Goal: Check status: Check status

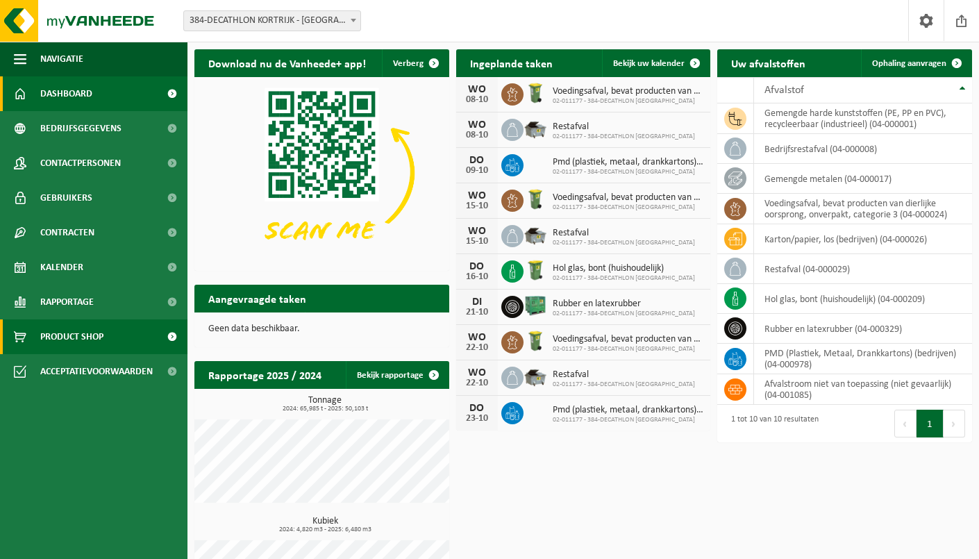
click at [90, 336] on span "Product Shop" at bounding box center [71, 337] width 63 height 35
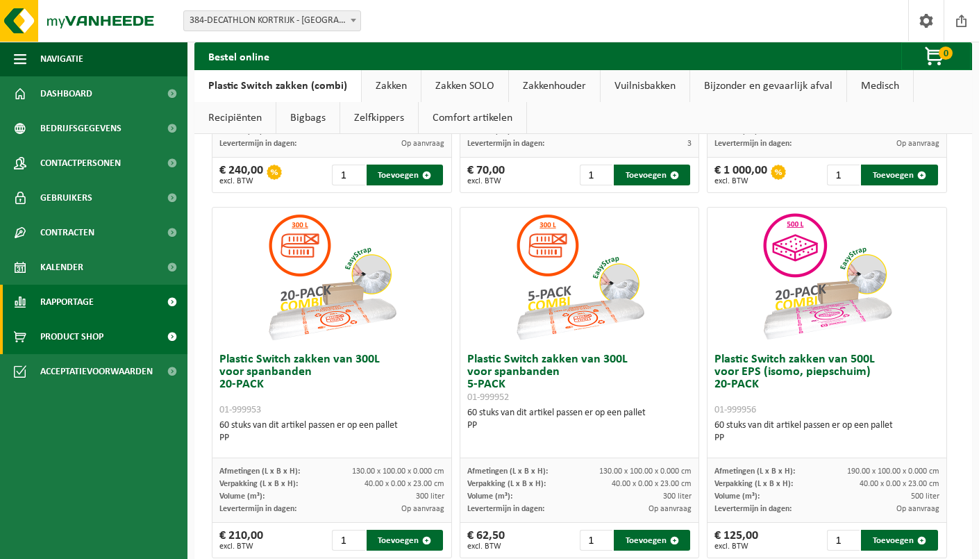
scroll to position [395, 0]
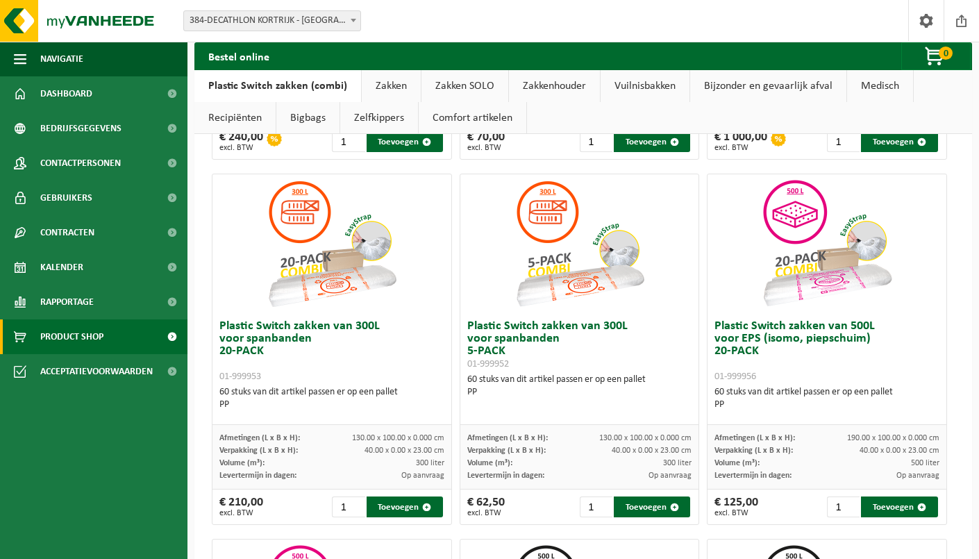
click at [830, 294] on img at bounding box center [827, 243] width 139 height 139
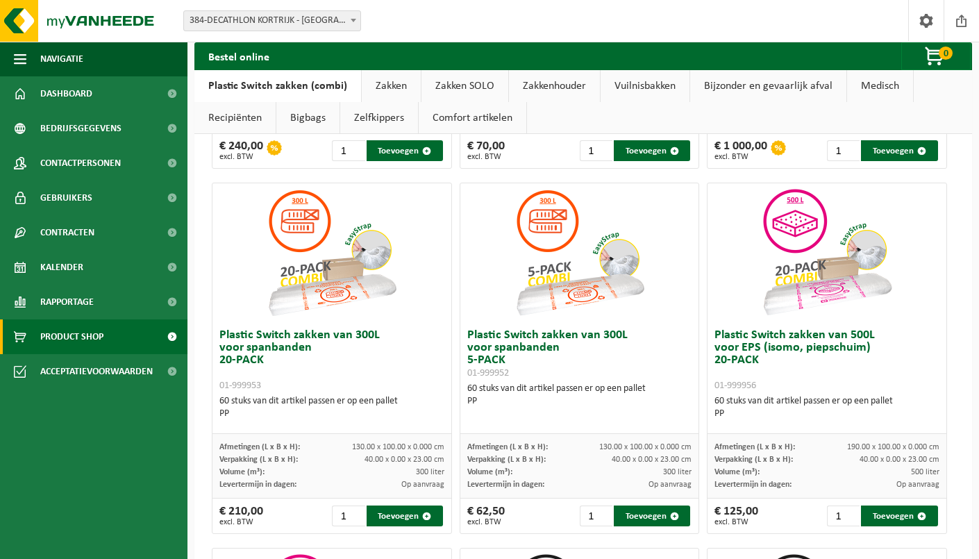
scroll to position [400, 0]
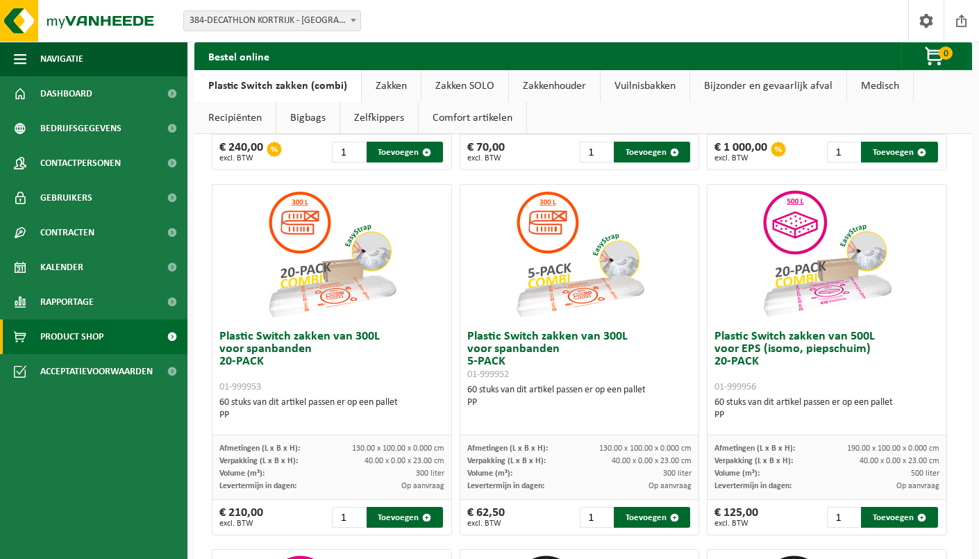
drag, startPoint x: 952, startPoint y: 349, endPoint x: 963, endPoint y: 348, distance: 11.1
click at [75, 113] on span "Bedrijfsgegevens" at bounding box center [80, 128] width 81 height 35
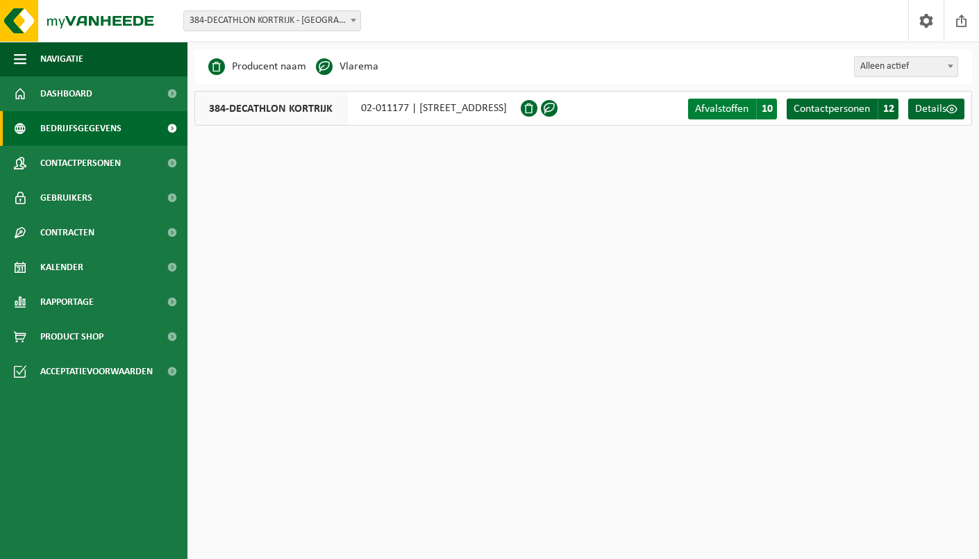
click at [728, 113] on span "Afvalstoffen" at bounding box center [721, 109] width 53 height 11
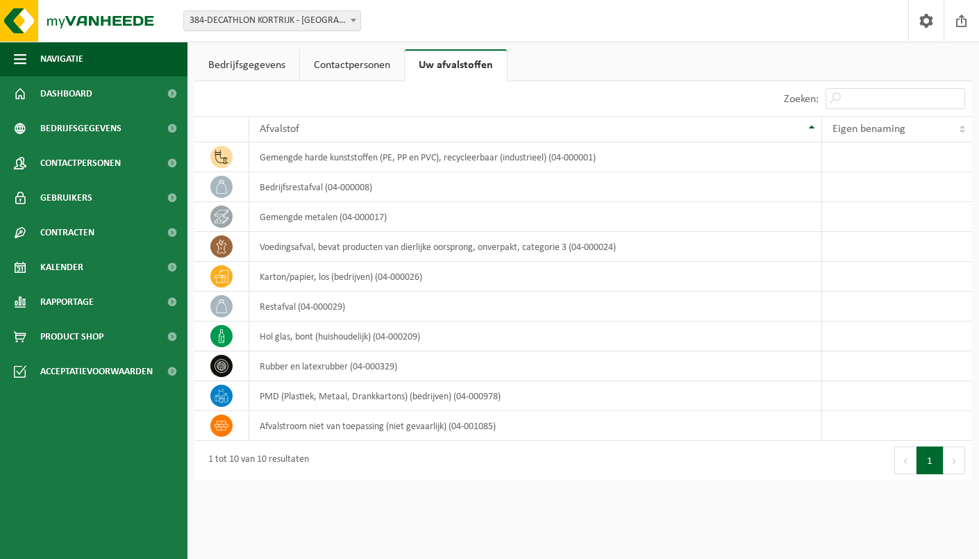
click at [237, 56] on link "Bedrijfsgegevens" at bounding box center [247, 65] width 105 height 32
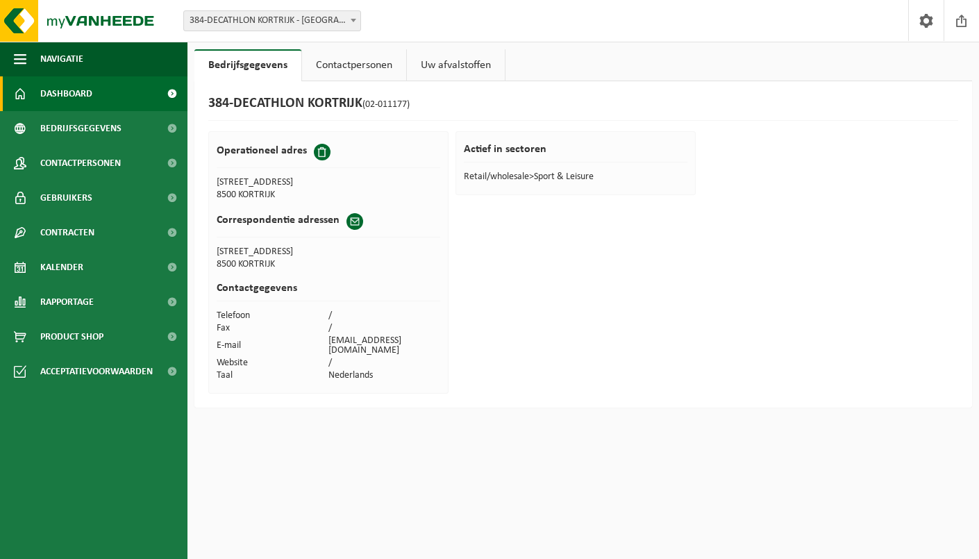
click at [76, 101] on span "Dashboard" at bounding box center [66, 93] width 52 height 35
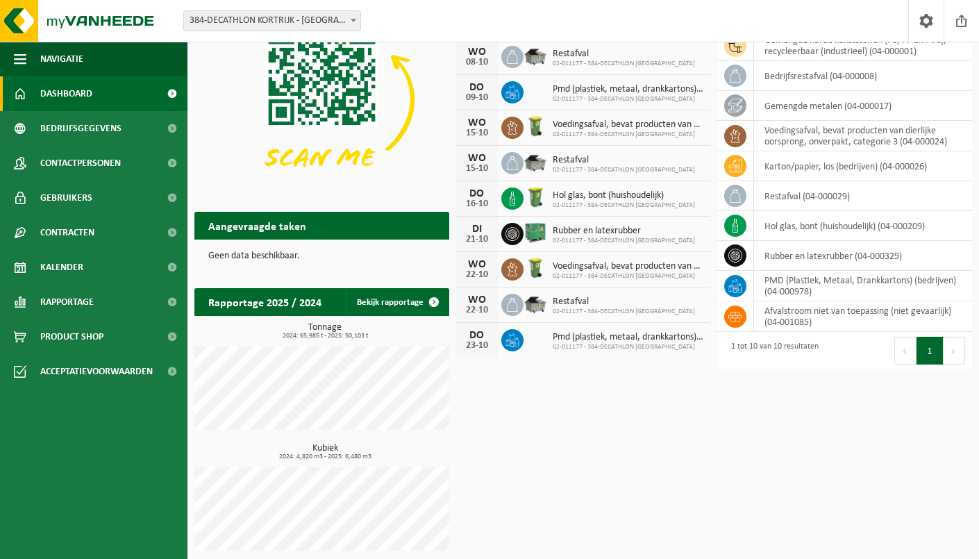
scroll to position [74, 0]
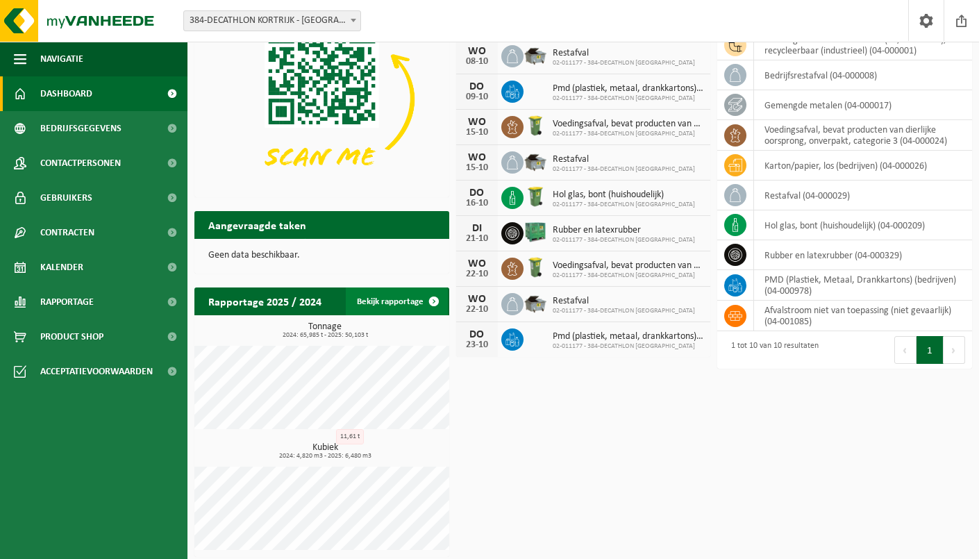
click at [408, 301] on link "Bekijk rapportage" at bounding box center [397, 302] width 102 height 28
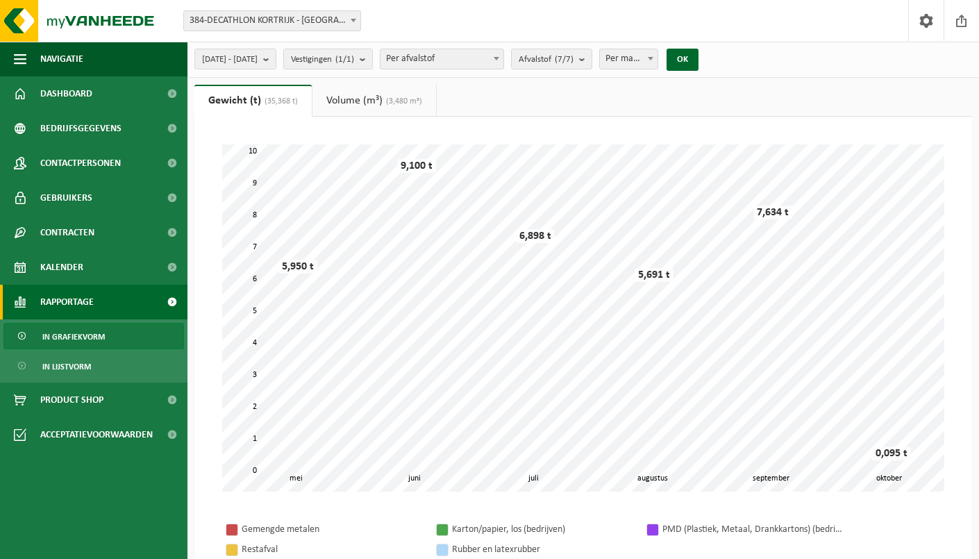
click at [937, 89] on ul "Gewicht (t) (35,368 t) Volume (m³) (3,480 m³)" at bounding box center [584, 101] width 778 height 32
click at [381, 93] on link "Volume (m³) (3,480 m³)" at bounding box center [375, 101] width 124 height 32
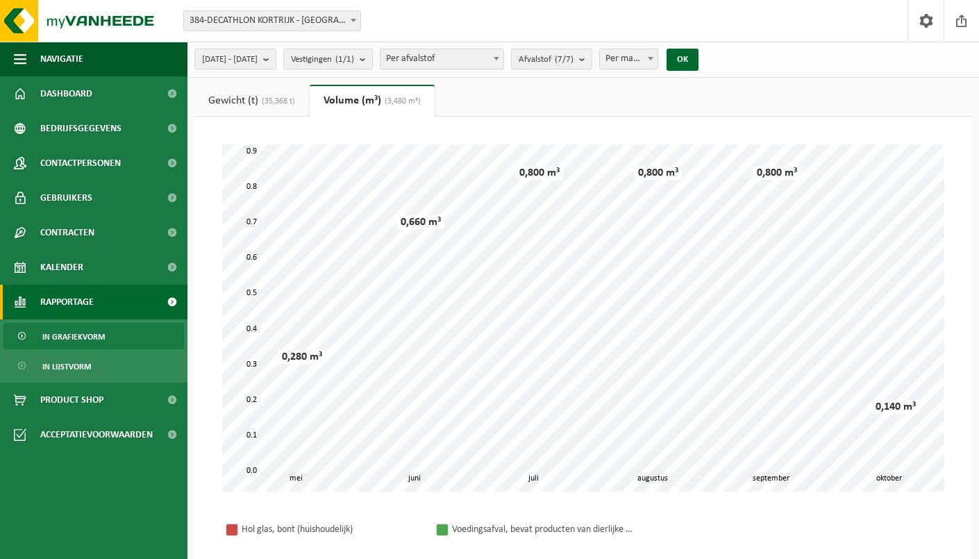
click at [233, 101] on link "Gewicht (t) (35,368 t)" at bounding box center [252, 101] width 115 height 32
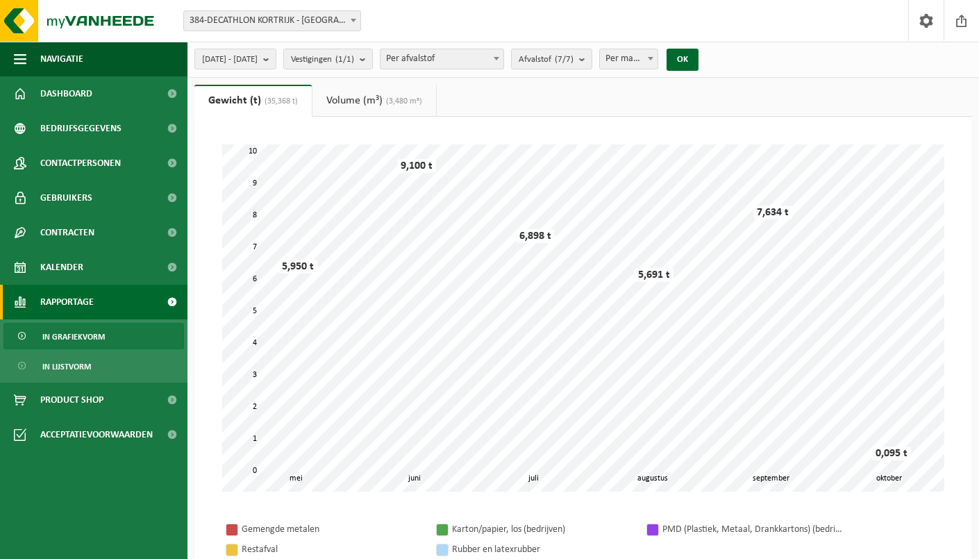
click at [607, 70] on div "2025-05-01 - 2025-10-08 Huidige maand Vorige maand Laatste 6 maanden Huidig jaa…" at bounding box center [451, 59] width 527 height 30
click at [593, 62] on button "Afvalstof (7/7)" at bounding box center [551, 59] width 81 height 21
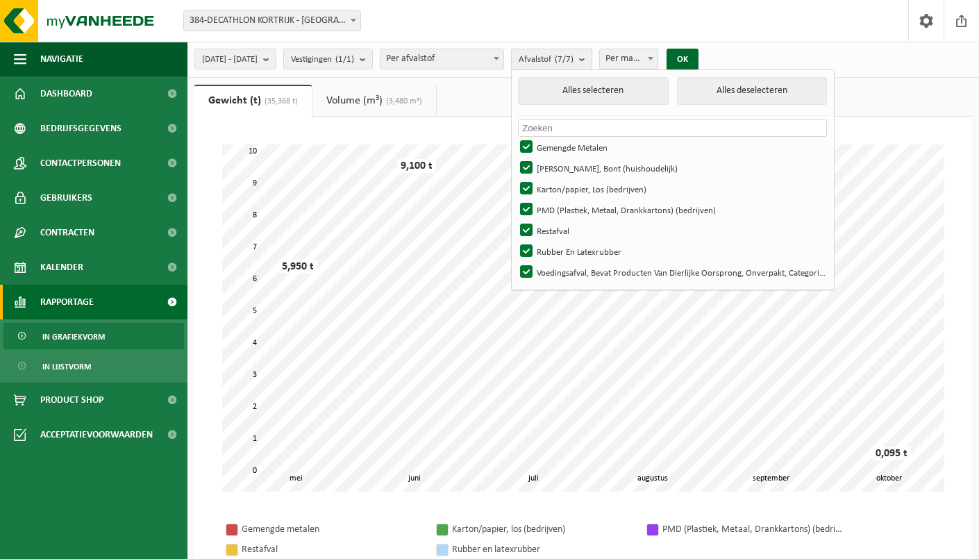
click at [593, 62] on button "Afvalstof (7/7)" at bounding box center [551, 59] width 81 height 21
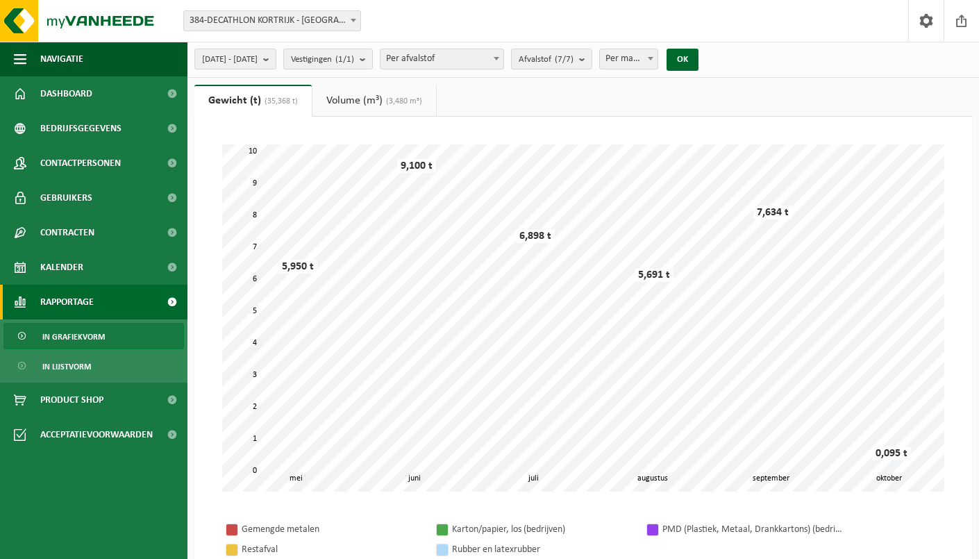
click at [449, 61] on span "Per afvalstof" at bounding box center [442, 58] width 123 height 19
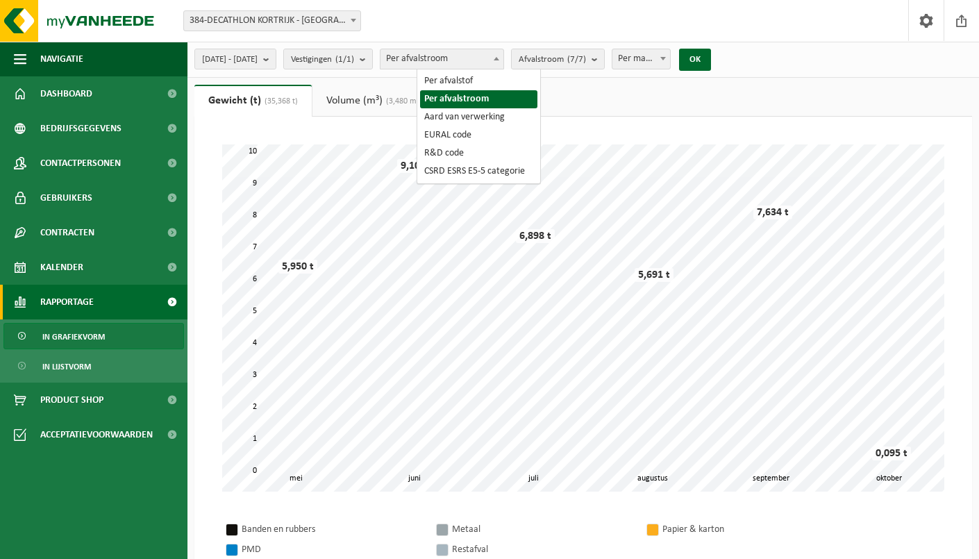
click at [504, 60] on span "Per afvalstroom" at bounding box center [442, 58] width 123 height 19
select select "1"
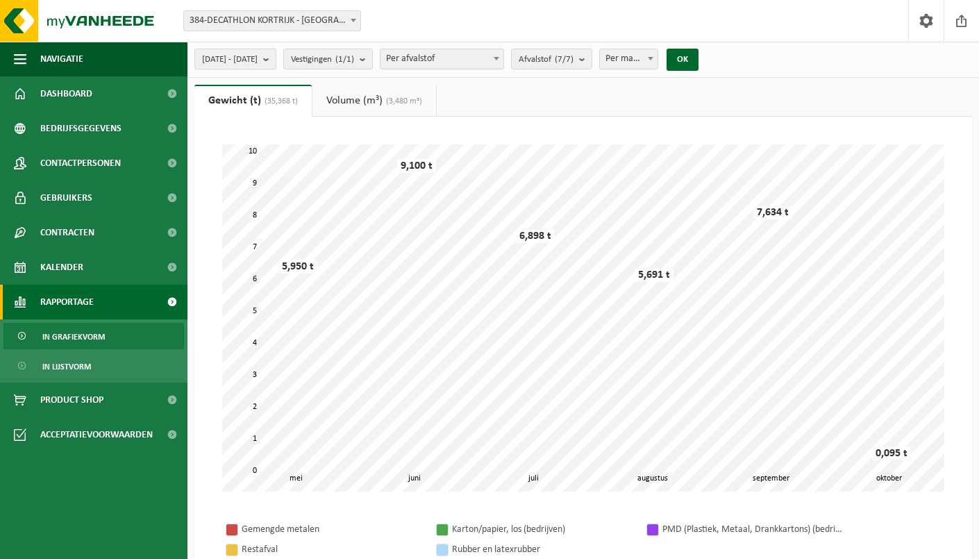
click at [258, 67] on span "[DATE] - [DATE]" at bounding box center [230, 59] width 56 height 21
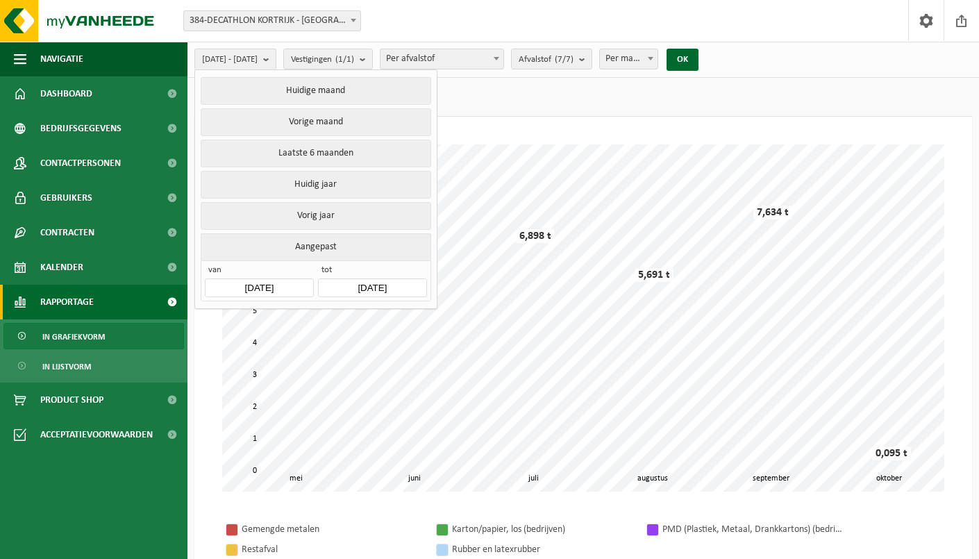
click at [700, 99] on ul "Gewicht (t) (35,368 t) Volume (m³) (3,480 m³)" at bounding box center [584, 101] width 778 height 32
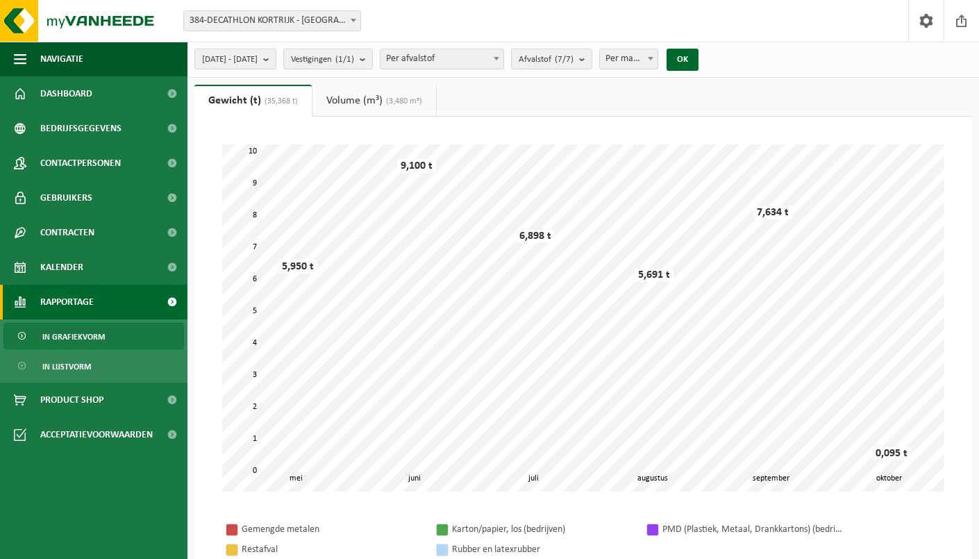
click at [659, 63] on span "Per maand" at bounding box center [629, 58] width 58 height 19
click at [659, 63] on span "Per week" at bounding box center [629, 58] width 58 height 19
select select "2"
click at [699, 52] on button "OK" at bounding box center [683, 60] width 32 height 22
click at [320, 22] on span "384-DECATHLON KORTRIJK - [GEOGRAPHIC_DATA]" at bounding box center [272, 20] width 176 height 19
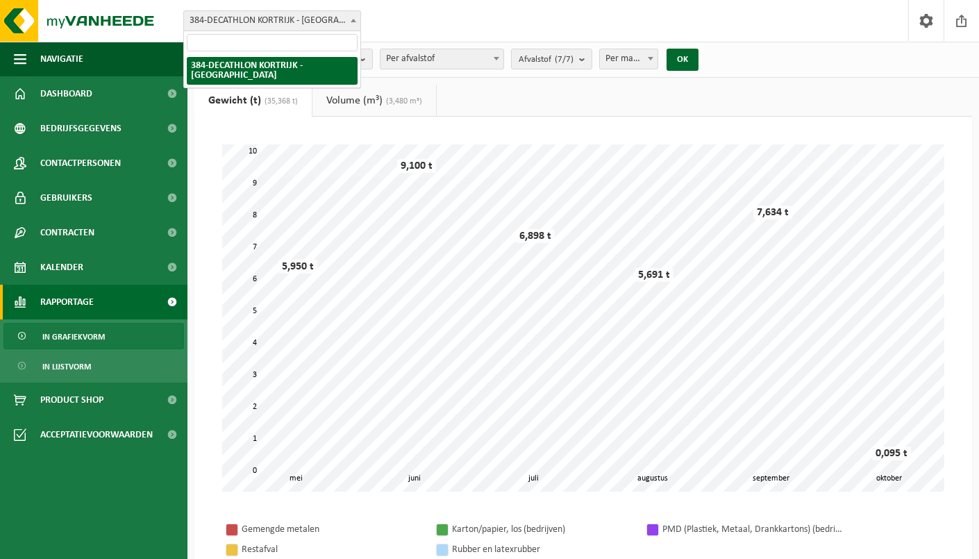
click at [321, 22] on span "384-DECATHLON KORTRIJK - [GEOGRAPHIC_DATA]" at bounding box center [272, 20] width 176 height 19
click at [72, 347] on span "In grafiekvorm" at bounding box center [73, 337] width 63 height 26
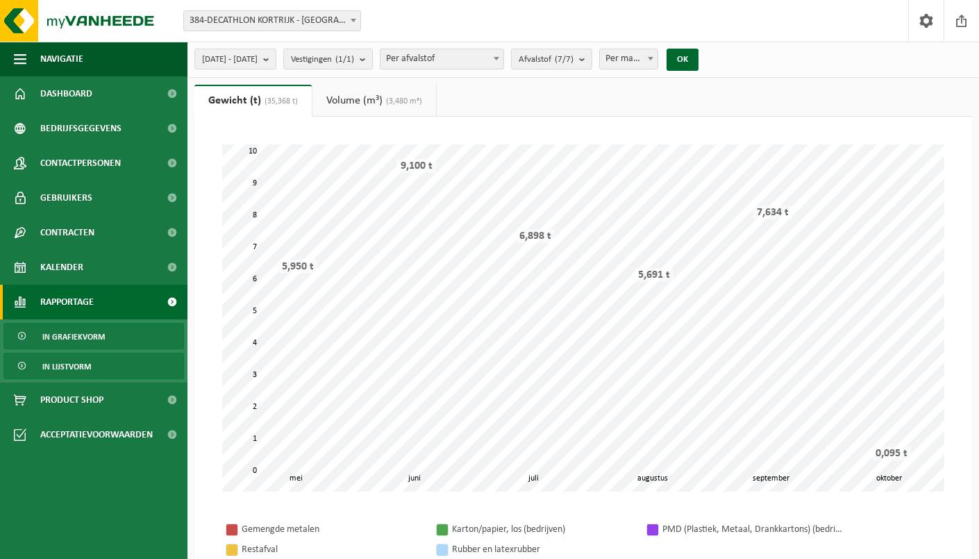
click at [84, 367] on span "In lijstvorm" at bounding box center [66, 367] width 49 height 26
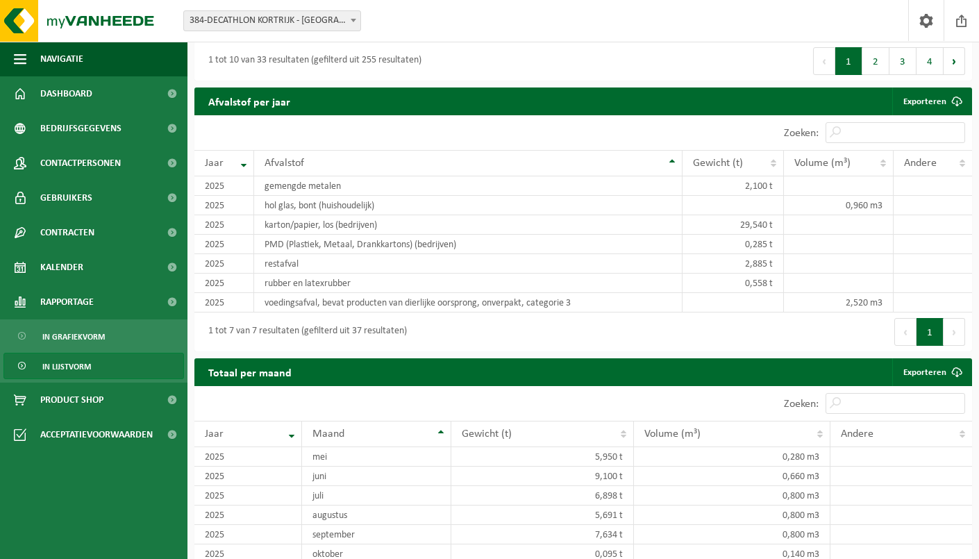
scroll to position [1506, 0]
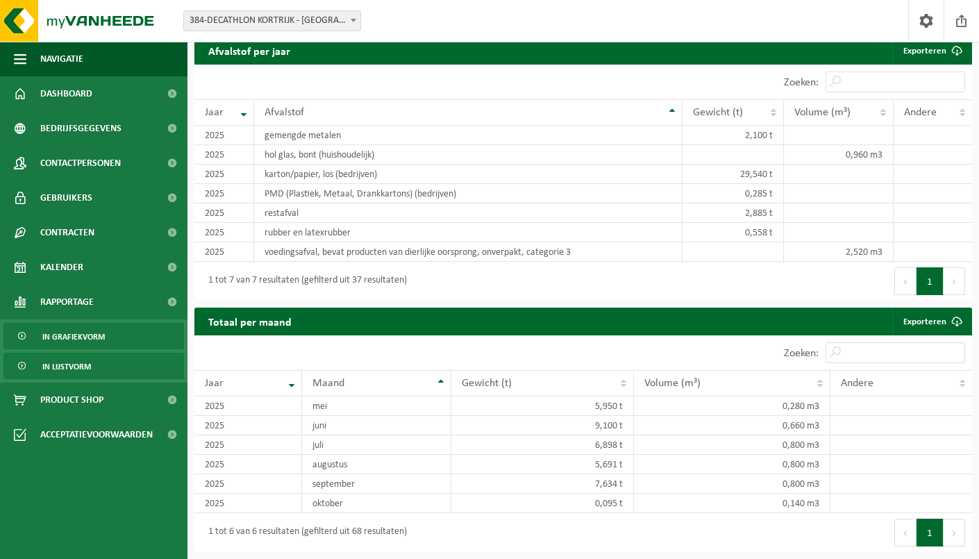
click at [102, 342] on span "In grafiekvorm" at bounding box center [73, 337] width 63 height 26
